Goal: Information Seeking & Learning: Learn about a topic

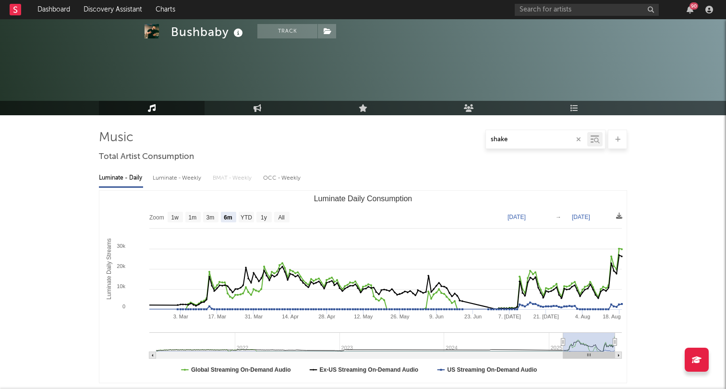
select select "6m"
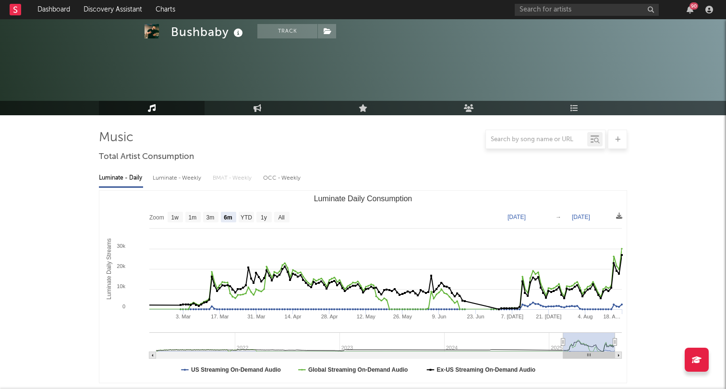
select select "6m"
select select "All"
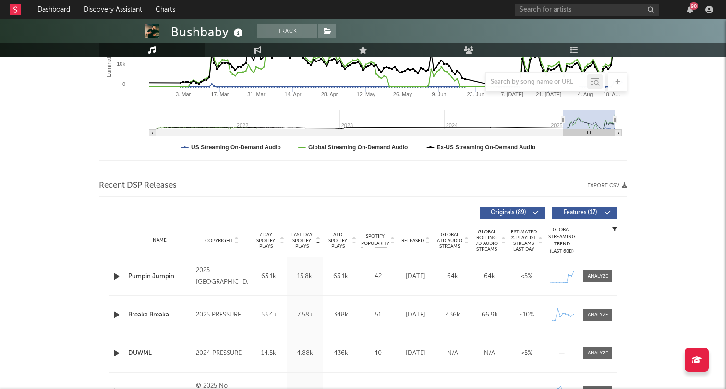
scroll to position [225, 0]
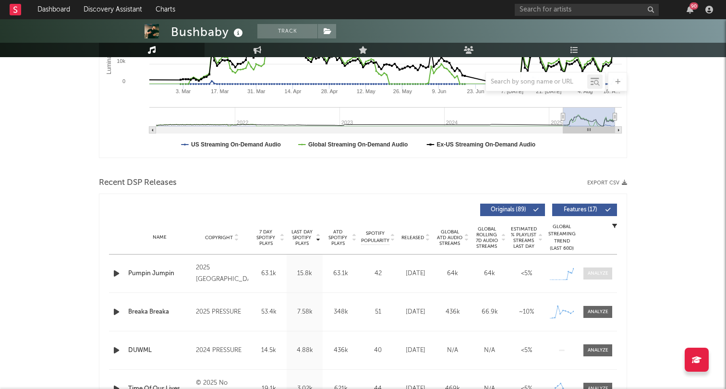
click at [599, 276] on div at bounding box center [598, 273] width 21 height 7
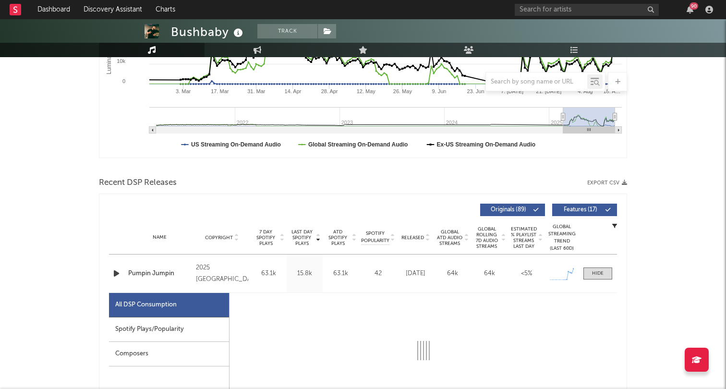
select select "1w"
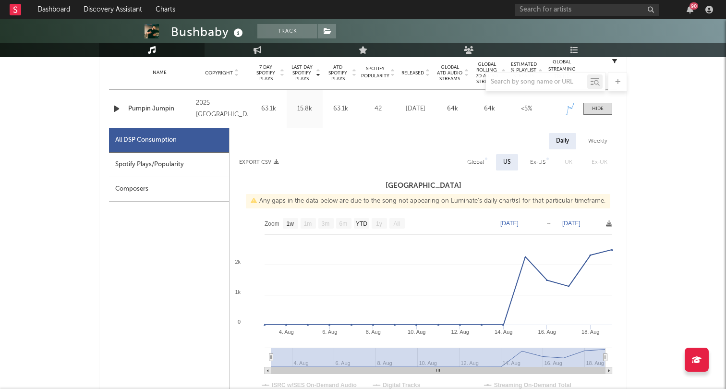
scroll to position [405, 0]
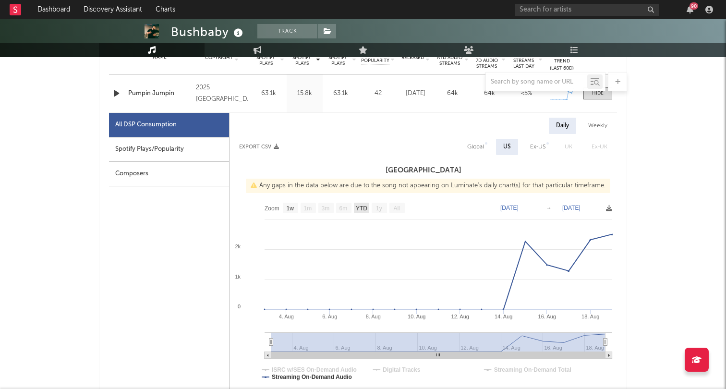
click at [362, 205] on text "YTD" at bounding box center [362, 208] width 12 height 7
select select "YTD"
click at [175, 148] on div "Spotify Plays/Popularity" at bounding box center [169, 149] width 120 height 24
select select "1w"
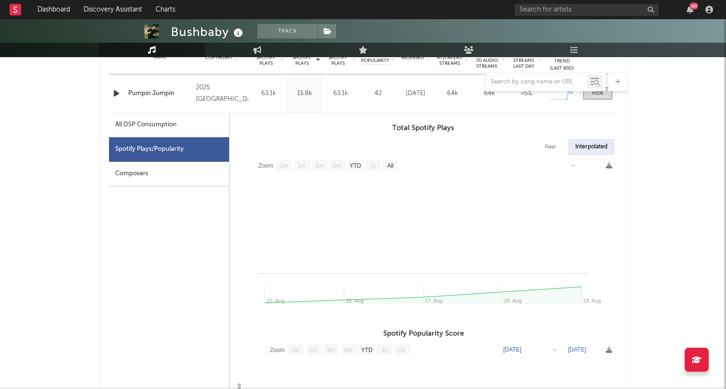
click at [144, 122] on div "All DSP Consumption" at bounding box center [145, 125] width 61 height 12
select select "YTD"
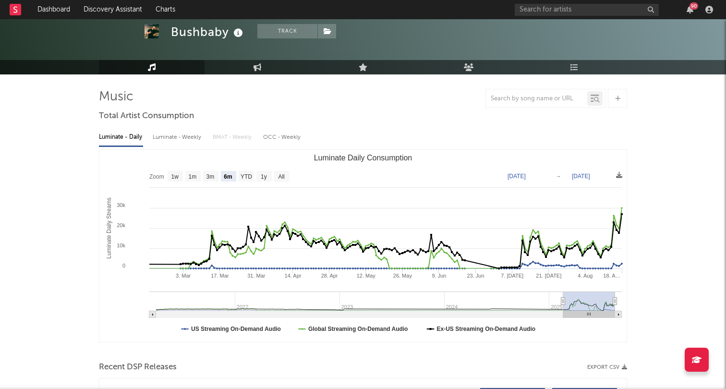
scroll to position [0, 0]
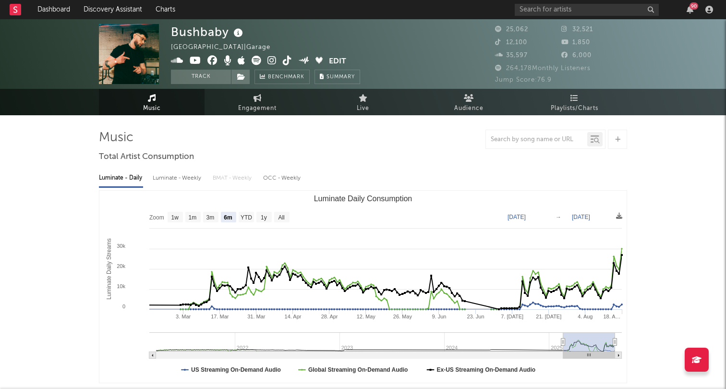
click at [174, 175] on div "Luminate - Weekly" at bounding box center [178, 178] width 50 height 16
select select "6m"
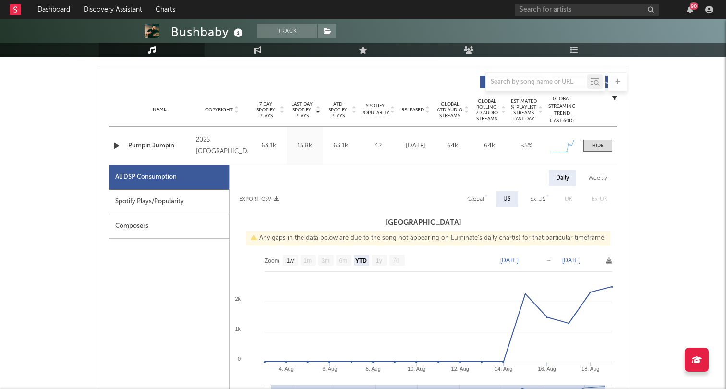
scroll to position [365, 0]
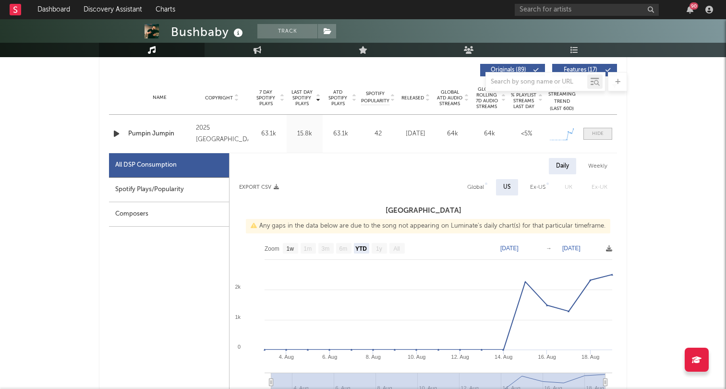
click at [592, 134] on span at bounding box center [598, 134] width 29 height 12
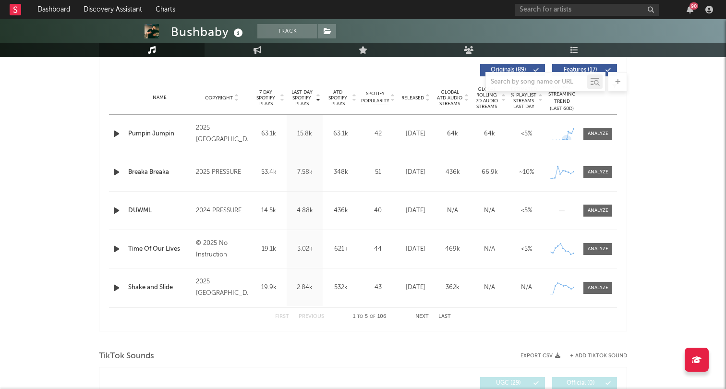
click at [568, 133] on icon at bounding box center [562, 135] width 24 height 12
click at [563, 139] on icon at bounding box center [563, 140] width 3 height 3
click at [304, 95] on span "Last Day Spotify Plays" at bounding box center [301, 97] width 25 height 17
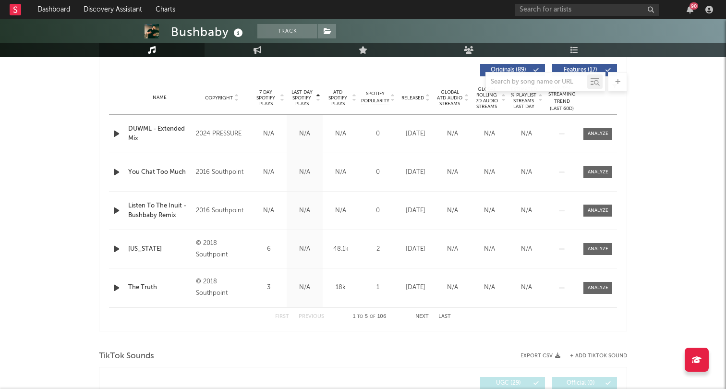
click at [304, 95] on span "Last Day Spotify Plays" at bounding box center [301, 97] width 25 height 17
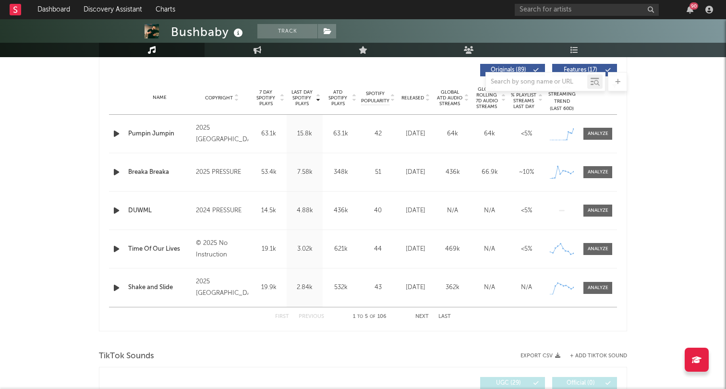
click at [272, 91] on div at bounding box center [363, 81] width 528 height 19
click at [266, 99] on span "7 Day Spotify Plays" at bounding box center [265, 97] width 25 height 17
click at [145, 129] on div "Pumpin Jumpin" at bounding box center [159, 134] width 63 height 10
click at [485, 100] on span "Global Rolling 7D Audio Streams" at bounding box center [487, 97] width 26 height 23
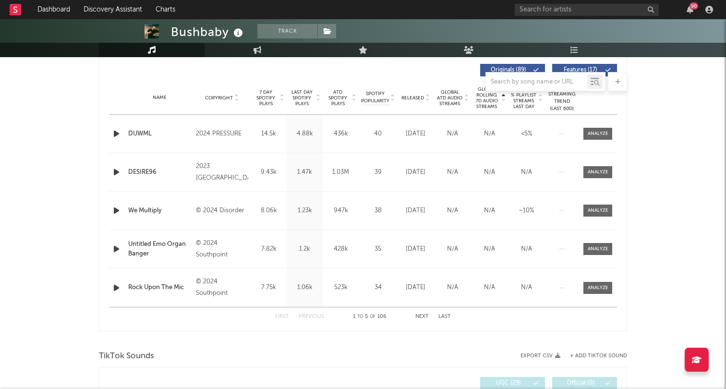
click at [485, 100] on span "Global Rolling 7D Audio Streams" at bounding box center [487, 97] width 26 height 23
click at [490, 102] on span "Global Rolling 7D Audio Streams" at bounding box center [487, 97] width 26 height 23
click at [495, 102] on span "Global Rolling 7D Audio Streams" at bounding box center [487, 97] width 26 height 23
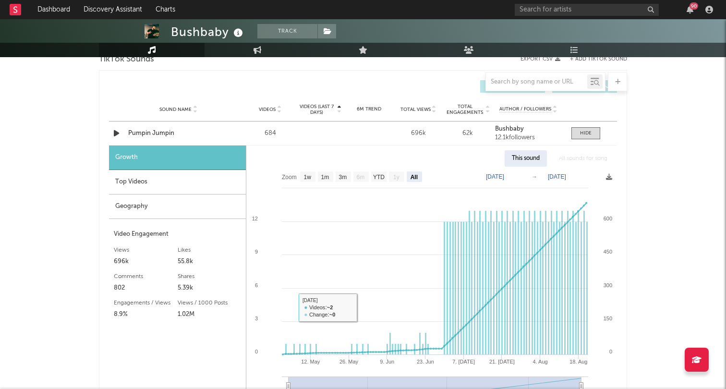
scroll to position [661, 0]
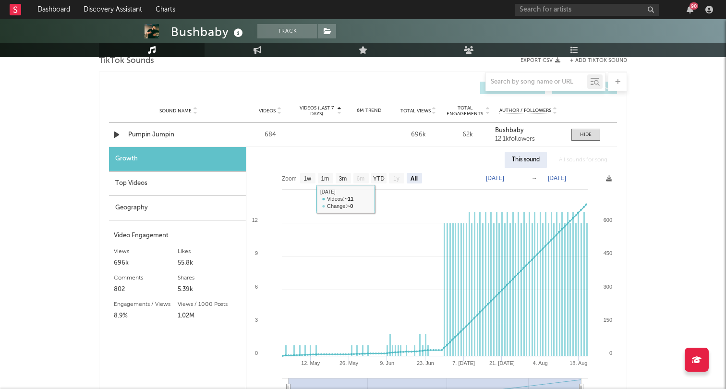
click at [217, 189] on div "Top Videos" at bounding box center [177, 183] width 137 height 24
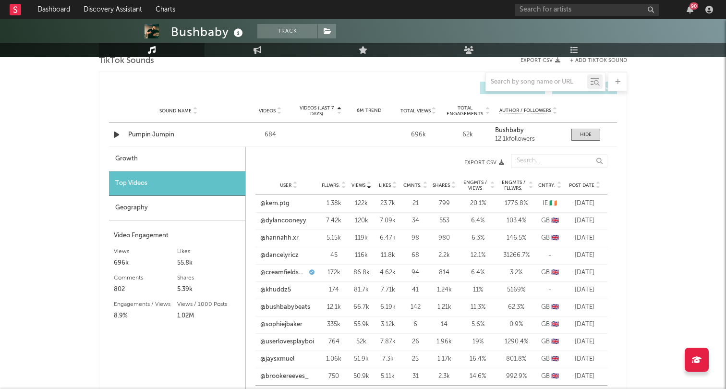
click at [360, 183] on span "Views" at bounding box center [359, 186] width 14 height 6
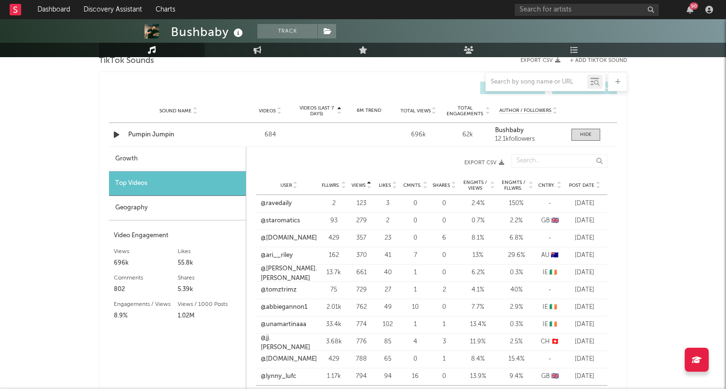
click at [360, 183] on span "Views" at bounding box center [359, 186] width 14 height 6
